Goal: Task Accomplishment & Management: Use online tool/utility

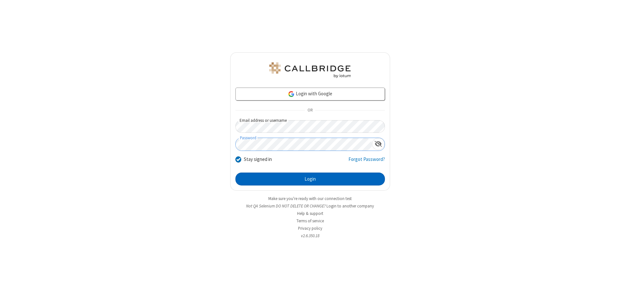
click at [310, 179] on button "Login" at bounding box center [310, 178] width 150 height 13
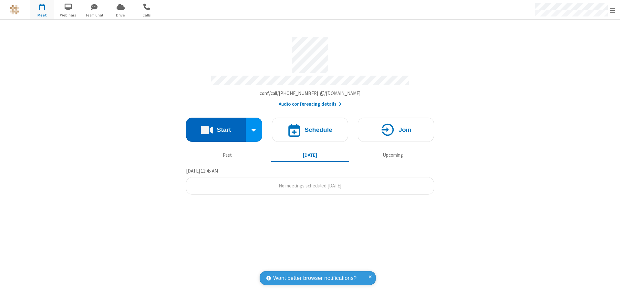
click at [216, 127] on button "Start" at bounding box center [216, 130] width 60 height 24
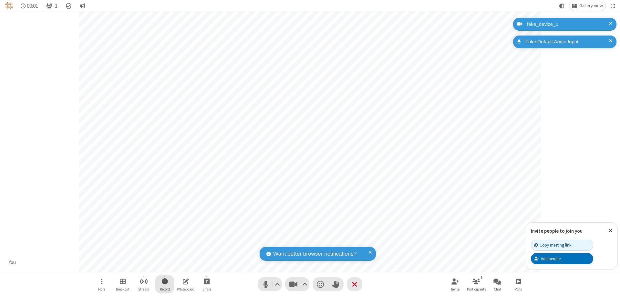
click at [165, 284] on span "Start recording" at bounding box center [165, 281] width 6 height 8
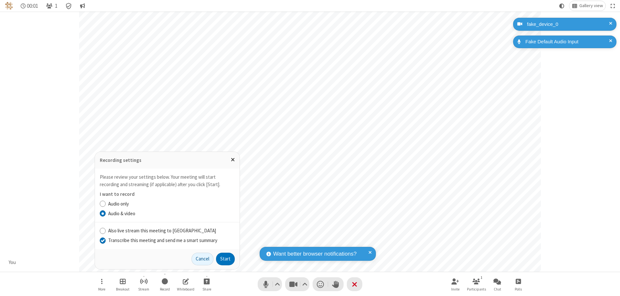
click at [102, 240] on input "Transcribe this meeting and send me a smart summary" at bounding box center [103, 240] width 6 height 7
click at [225, 259] on button "Start" at bounding box center [225, 259] width 19 height 13
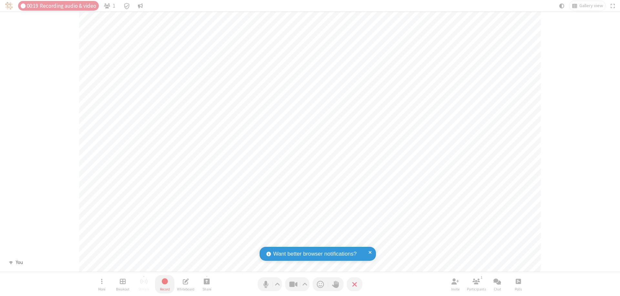
click at [165, 284] on span "Stop recording" at bounding box center [165, 281] width 8 height 9
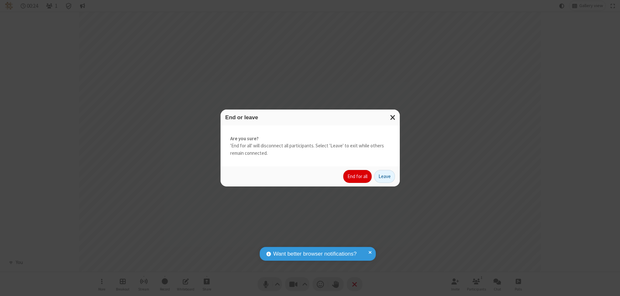
click at [358, 176] on button "End for all" at bounding box center [357, 176] width 28 height 13
